Goal: Task Accomplishment & Management: Manage account settings

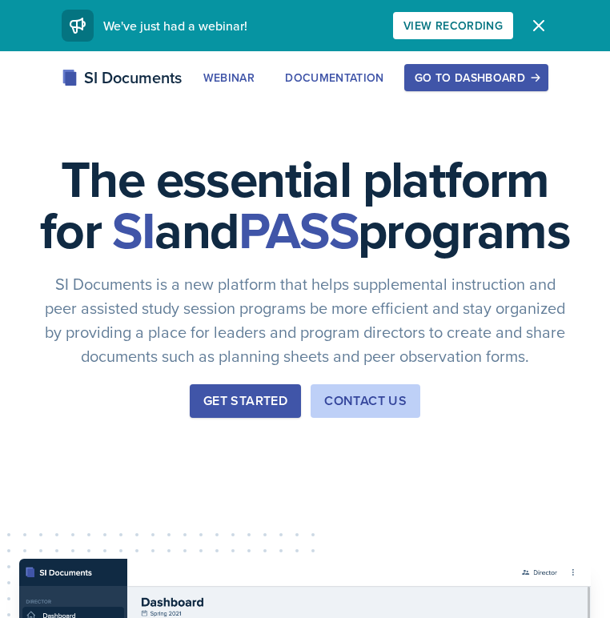
click at [482, 69] on button "Go to Dashboard" at bounding box center [476, 77] width 144 height 27
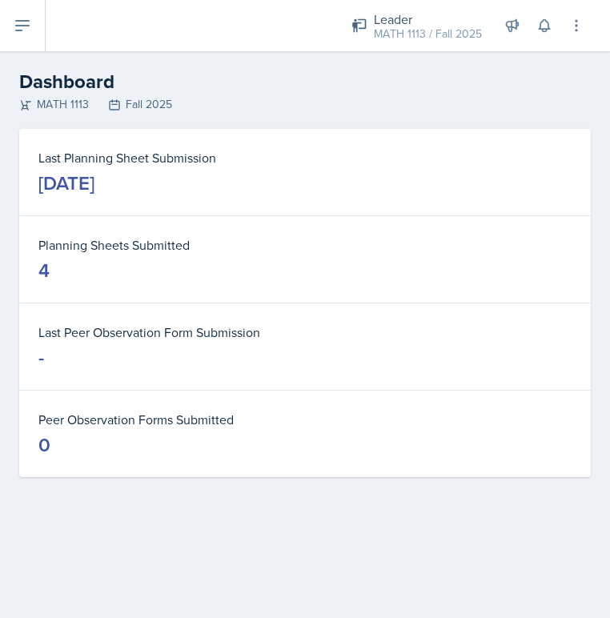
click at [29, 38] on button at bounding box center [23, 25] width 46 height 51
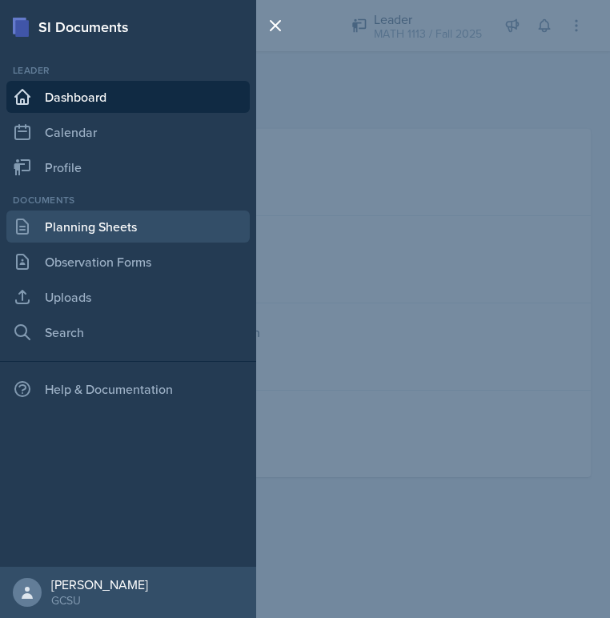
click at [102, 214] on link "Planning Sheets" at bounding box center [127, 227] width 243 height 32
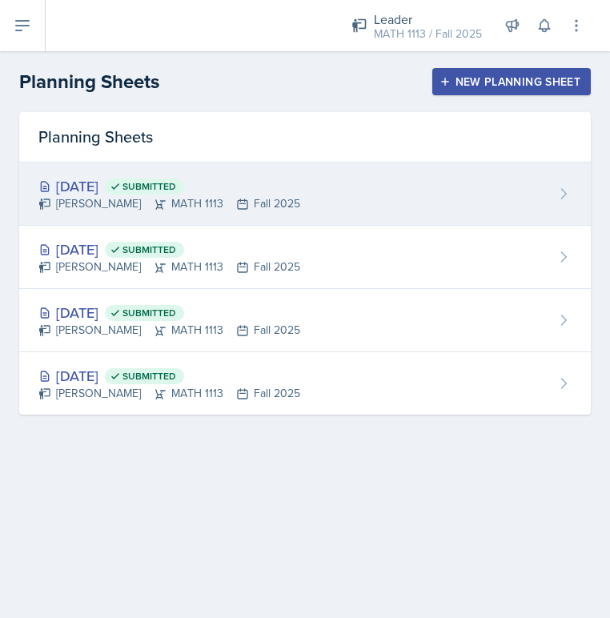
click at [328, 187] on div "[DATE] Submitted [PERSON_NAME] MATH 1113 Fall 2025" at bounding box center [305, 194] width 572 height 63
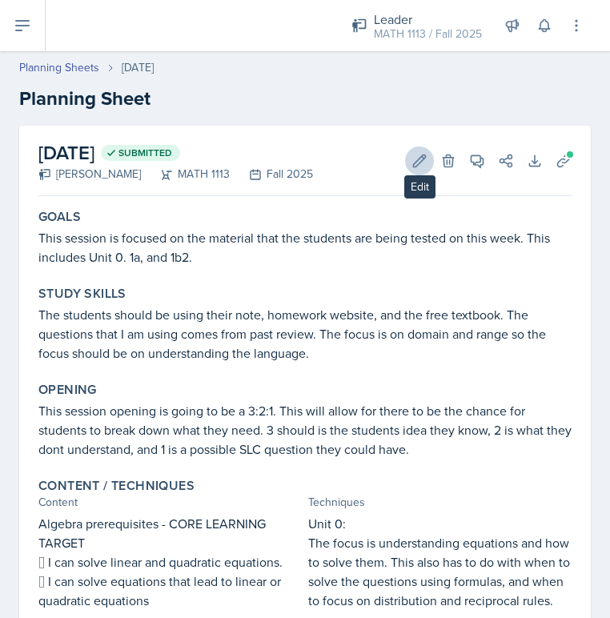
click at [419, 147] on button "Edit" at bounding box center [419, 161] width 29 height 29
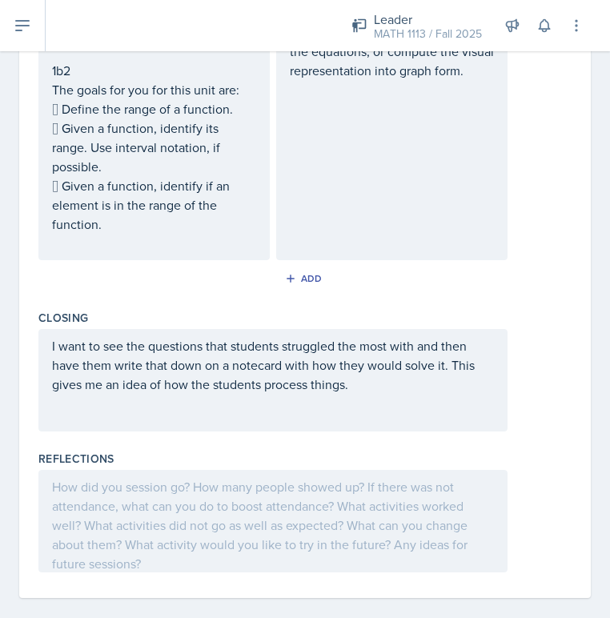
scroll to position [1034, 0]
click at [254, 485] on div at bounding box center [272, 522] width 469 height 102
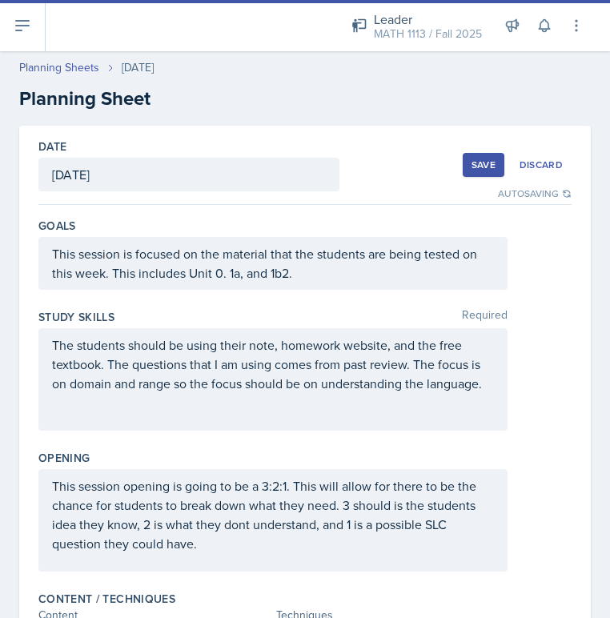
scroll to position [-1, 0]
click at [473, 156] on button "Save" at bounding box center [484, 165] width 42 height 24
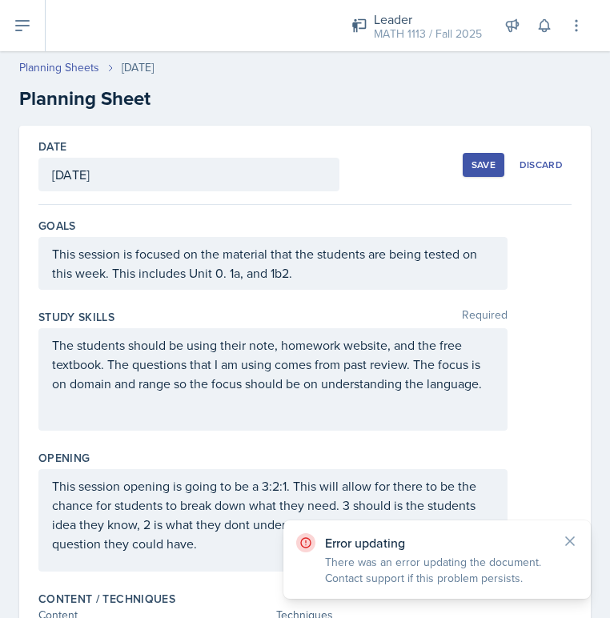
click at [480, 173] on button "Save" at bounding box center [484, 165] width 42 height 24
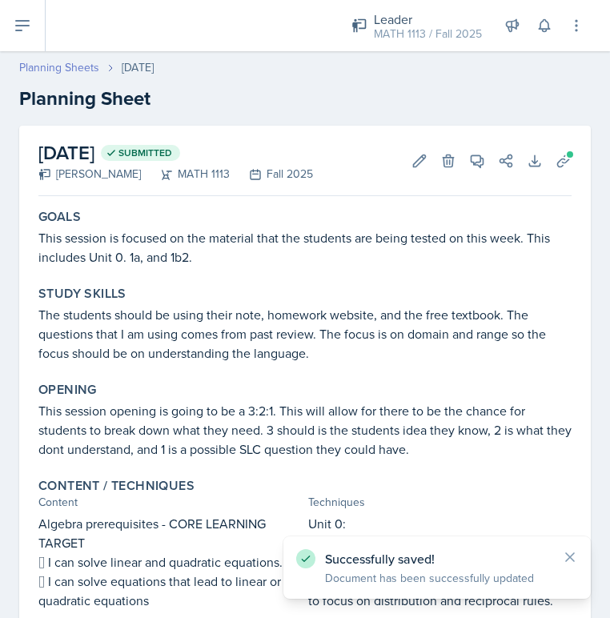
click at [50, 66] on link "Planning Sheets" at bounding box center [59, 67] width 80 height 17
